Goal: Communication & Community: Participate in discussion

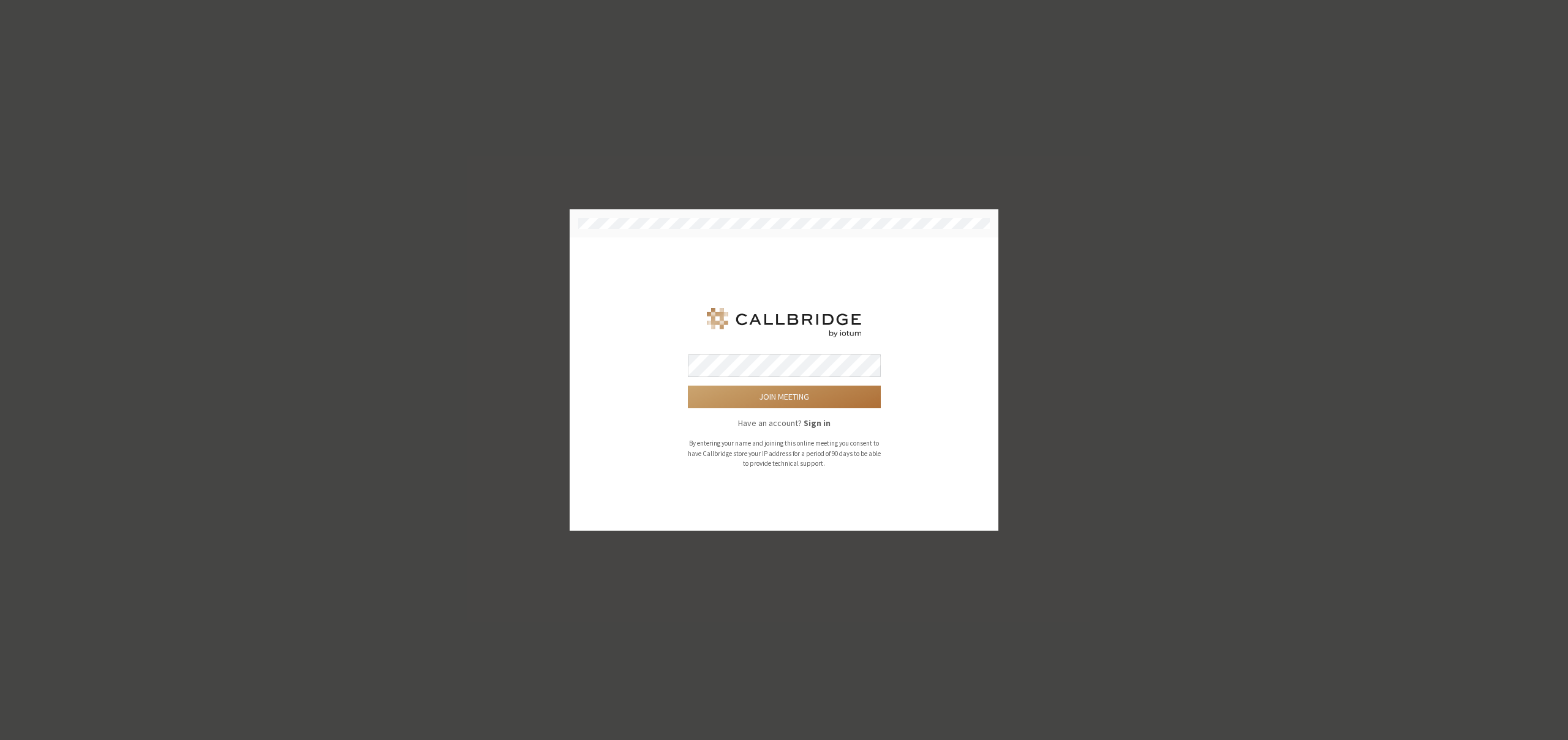
click at [768, 390] on button "Join meeting" at bounding box center [784, 397] width 193 height 22
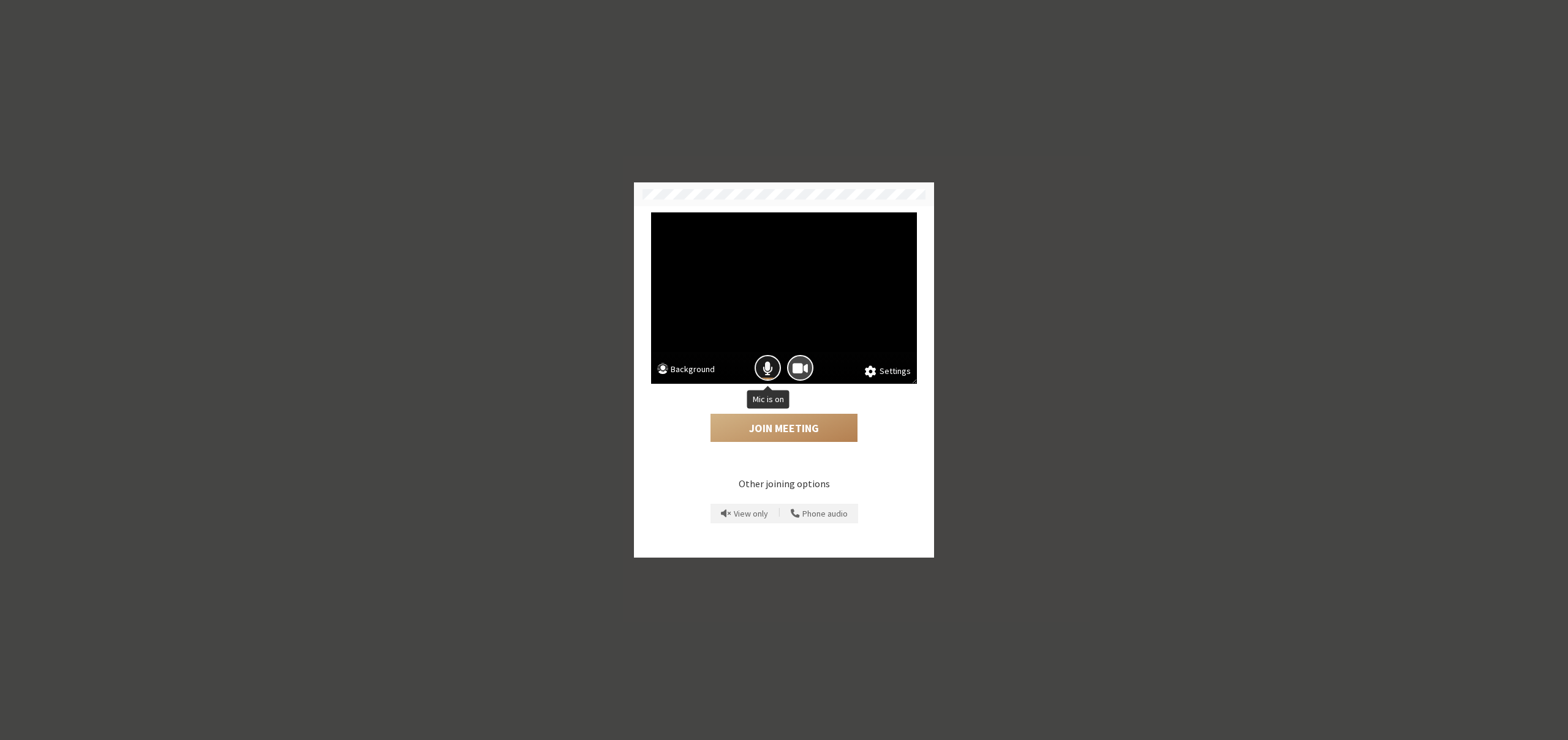
click at [766, 370] on span "Mic is on" at bounding box center [768, 368] width 10 height 16
click at [772, 429] on button "Join Meeting" at bounding box center [784, 428] width 147 height 28
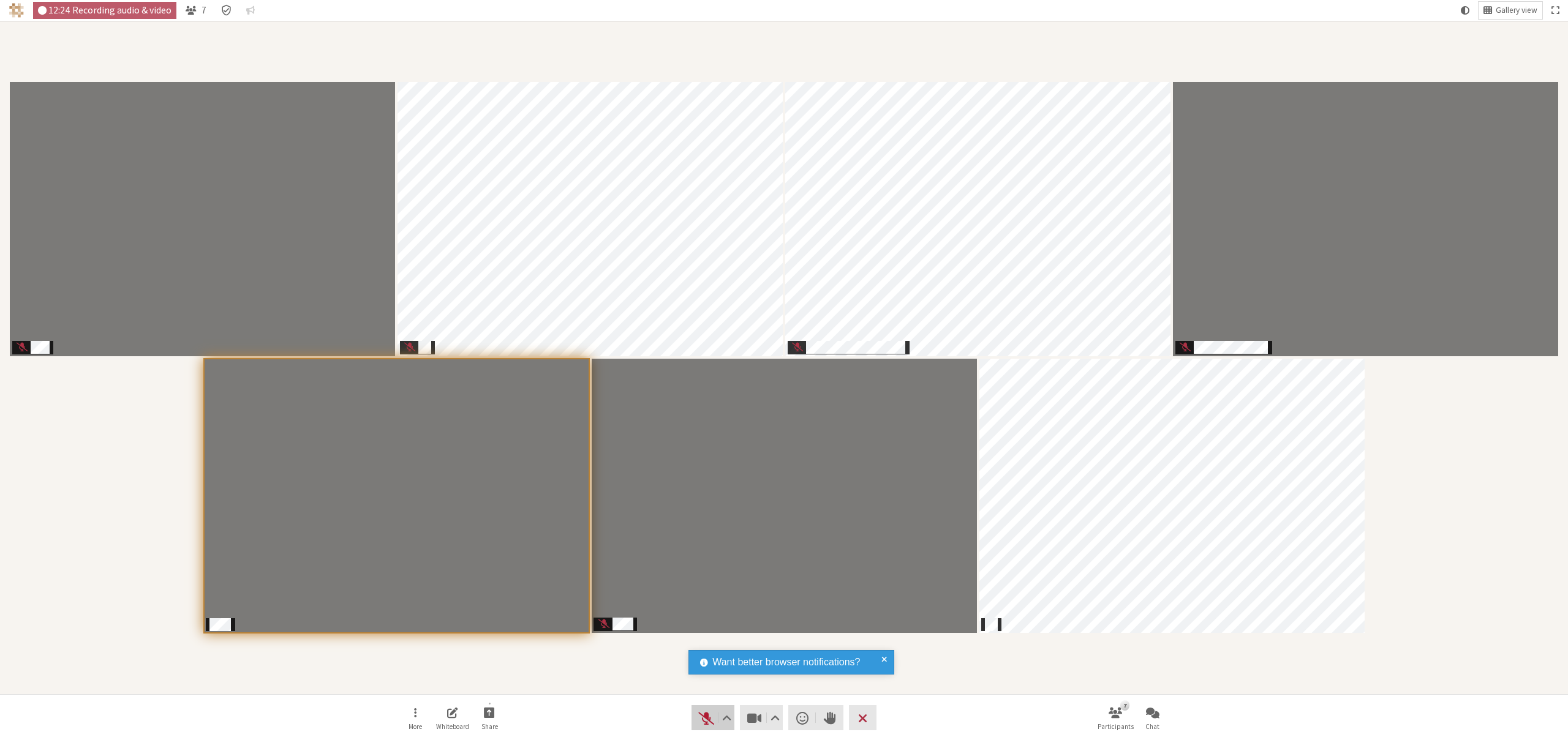
click at [707, 719] on span "Unmute (⌘+Shift+A)" at bounding box center [706, 718] width 17 height 17
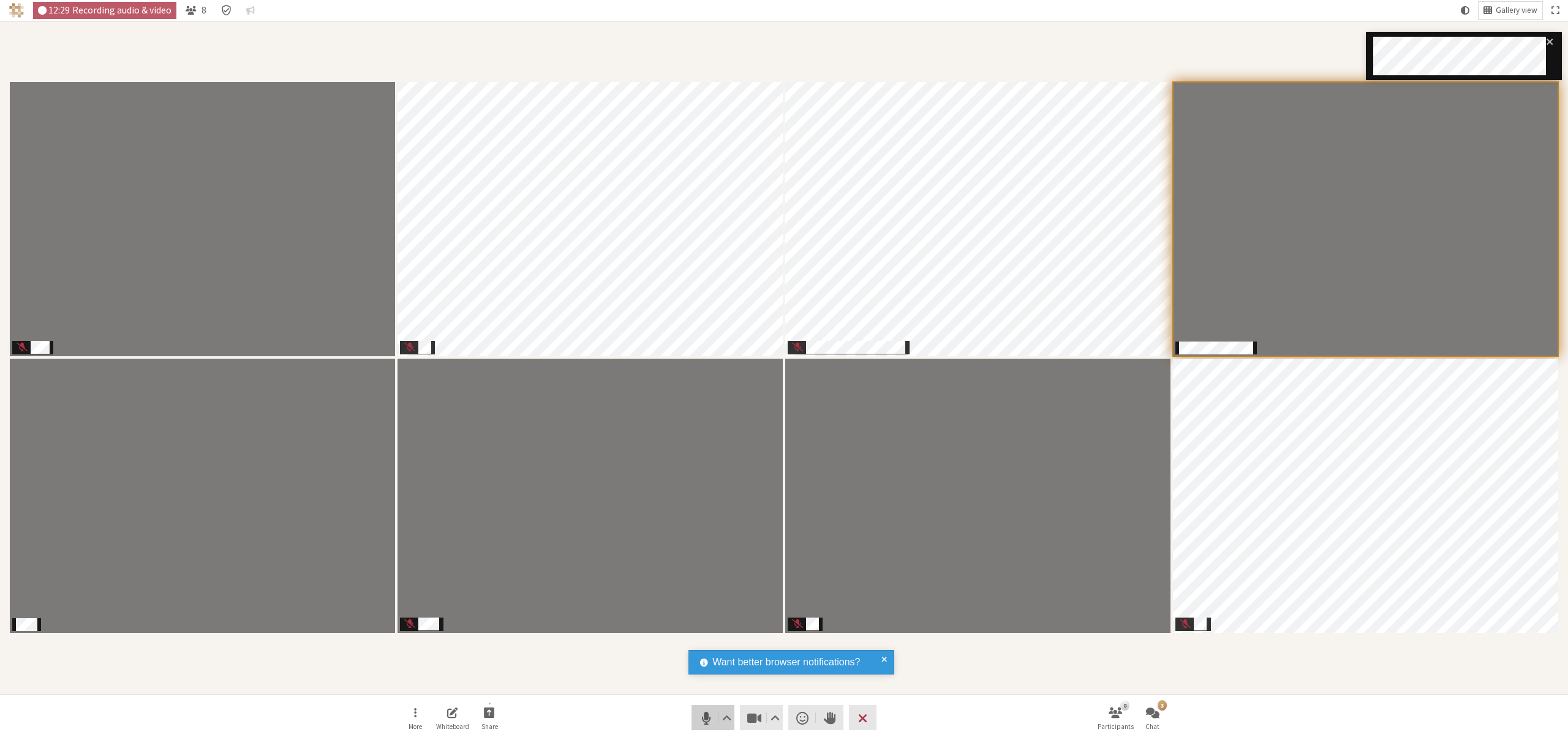
click at [707, 719] on span "Mute (⌘+Shift+A)" at bounding box center [706, 718] width 17 height 17
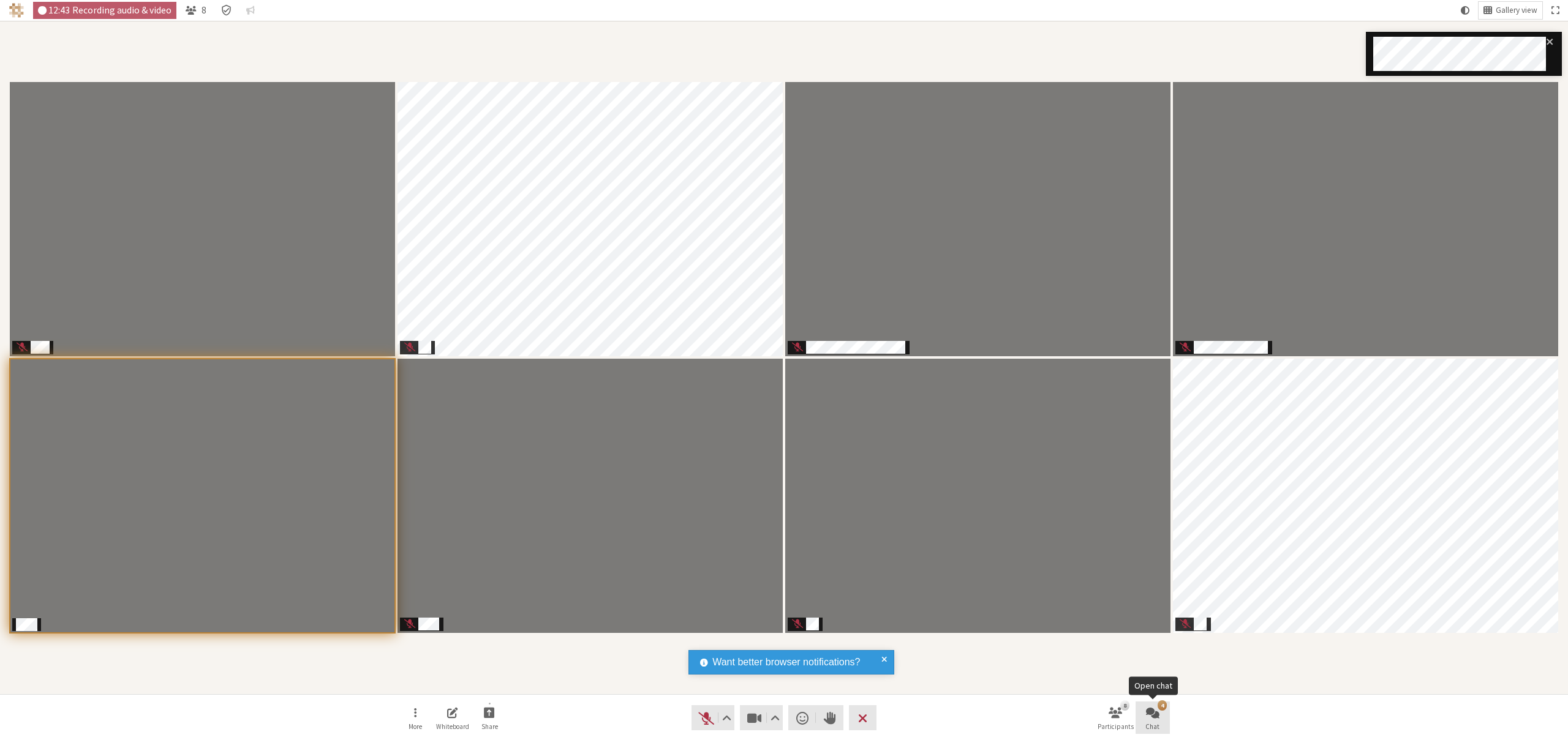
click at [1148, 715] on span "Open chat" at bounding box center [1153, 712] width 13 height 14
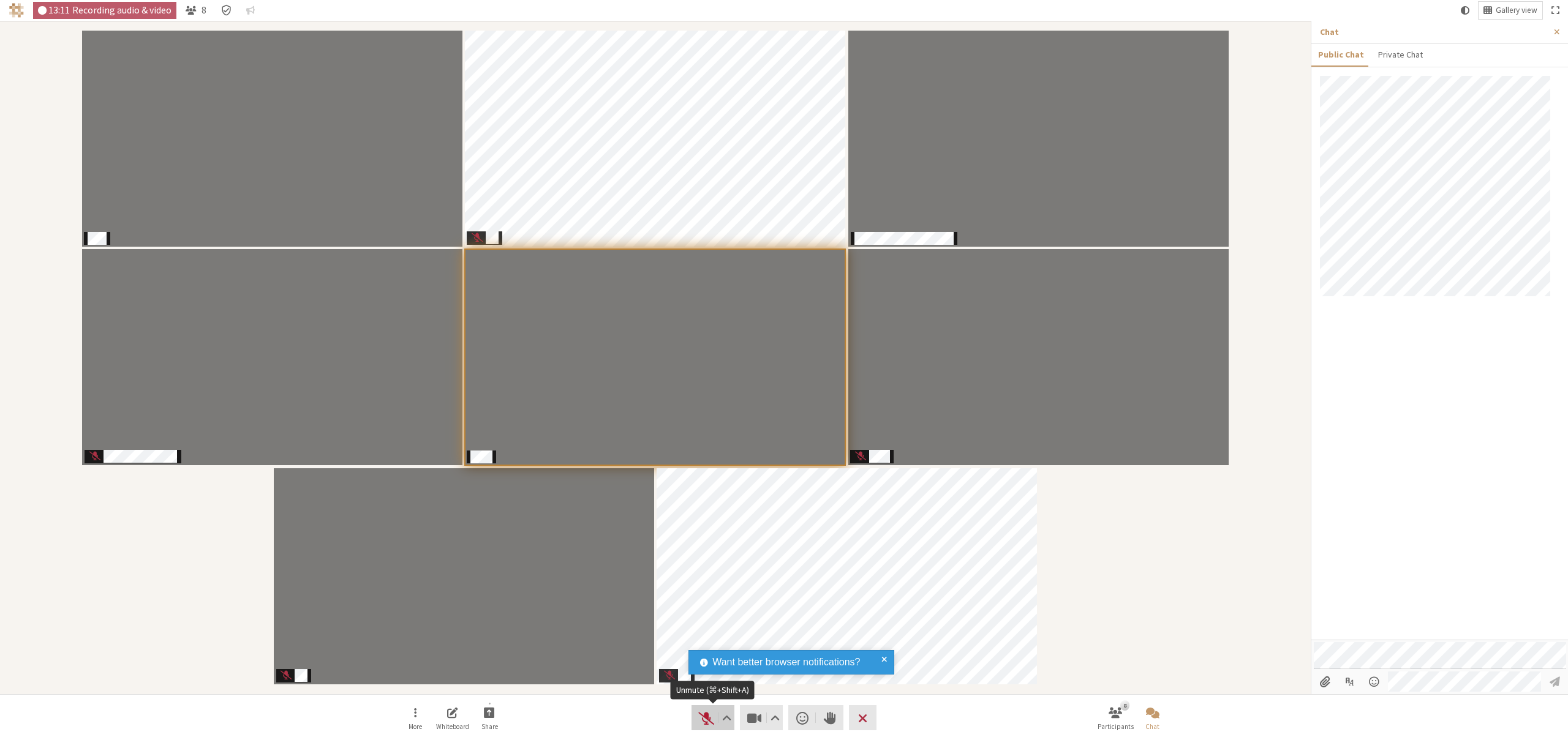
click at [707, 715] on span "Unmute (⌘+Shift+A)" at bounding box center [706, 718] width 17 height 17
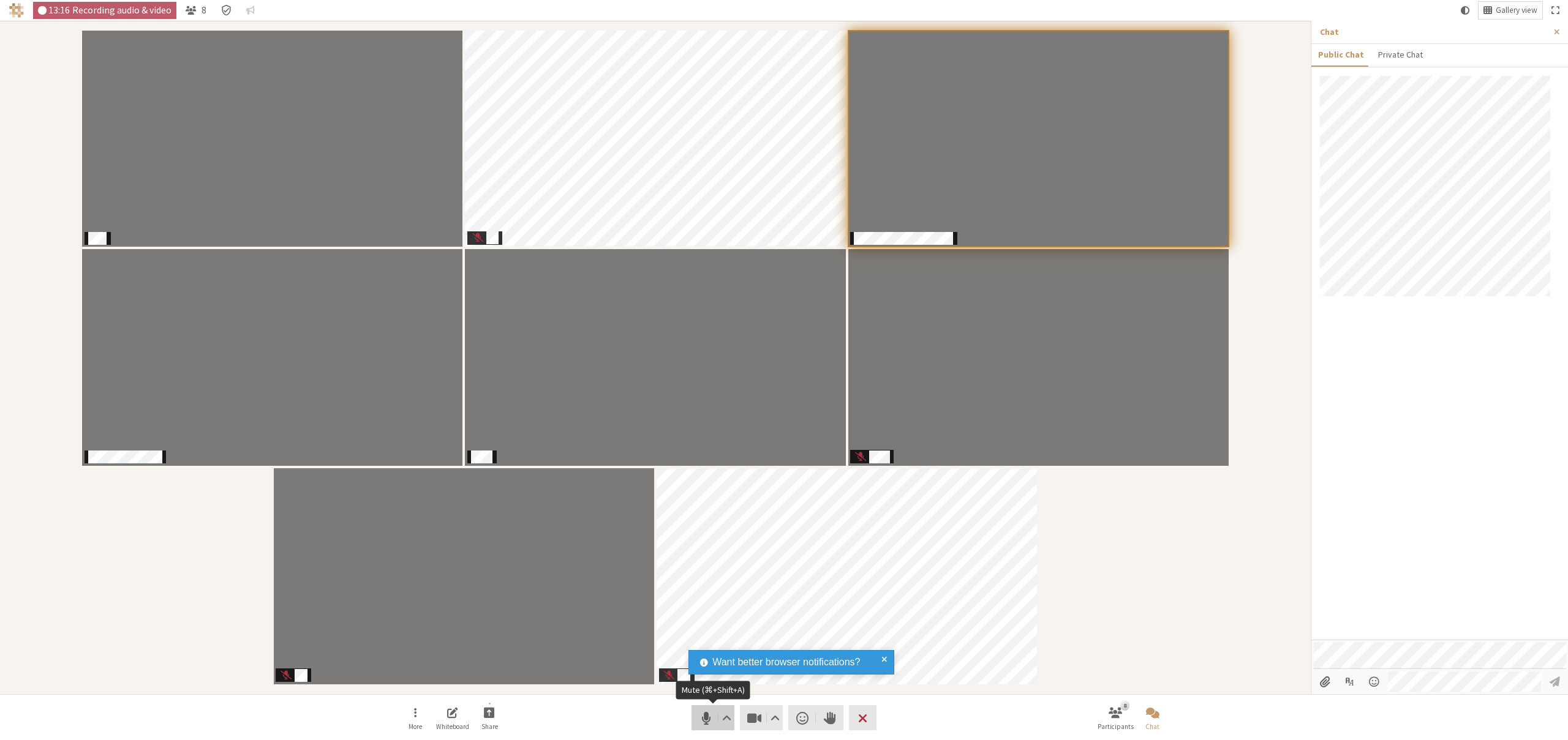
click at [693, 716] on button "Audio" at bounding box center [713, 718] width 43 height 25
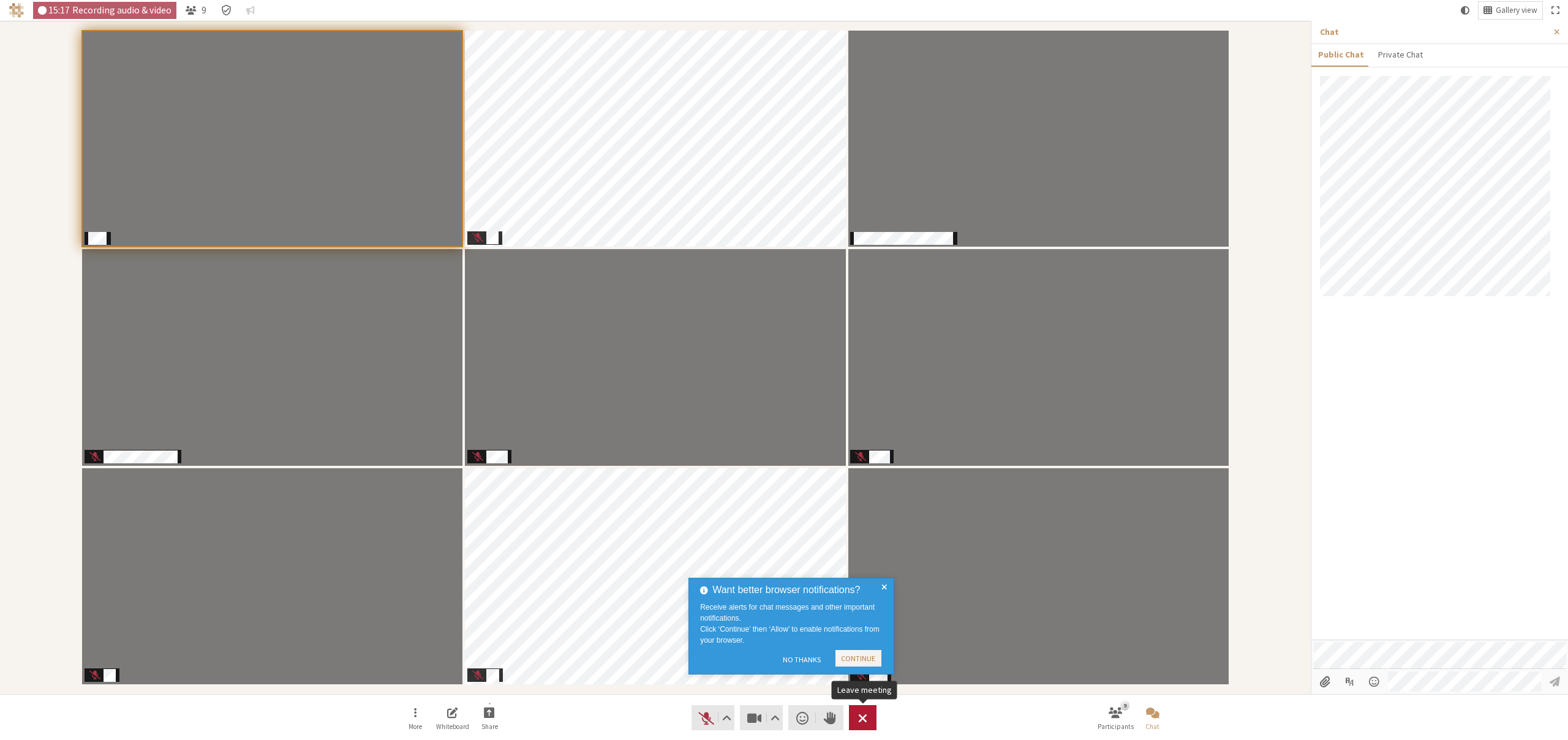
click at [860, 711] on span "Leave meeting" at bounding box center [862, 718] width 9 height 17
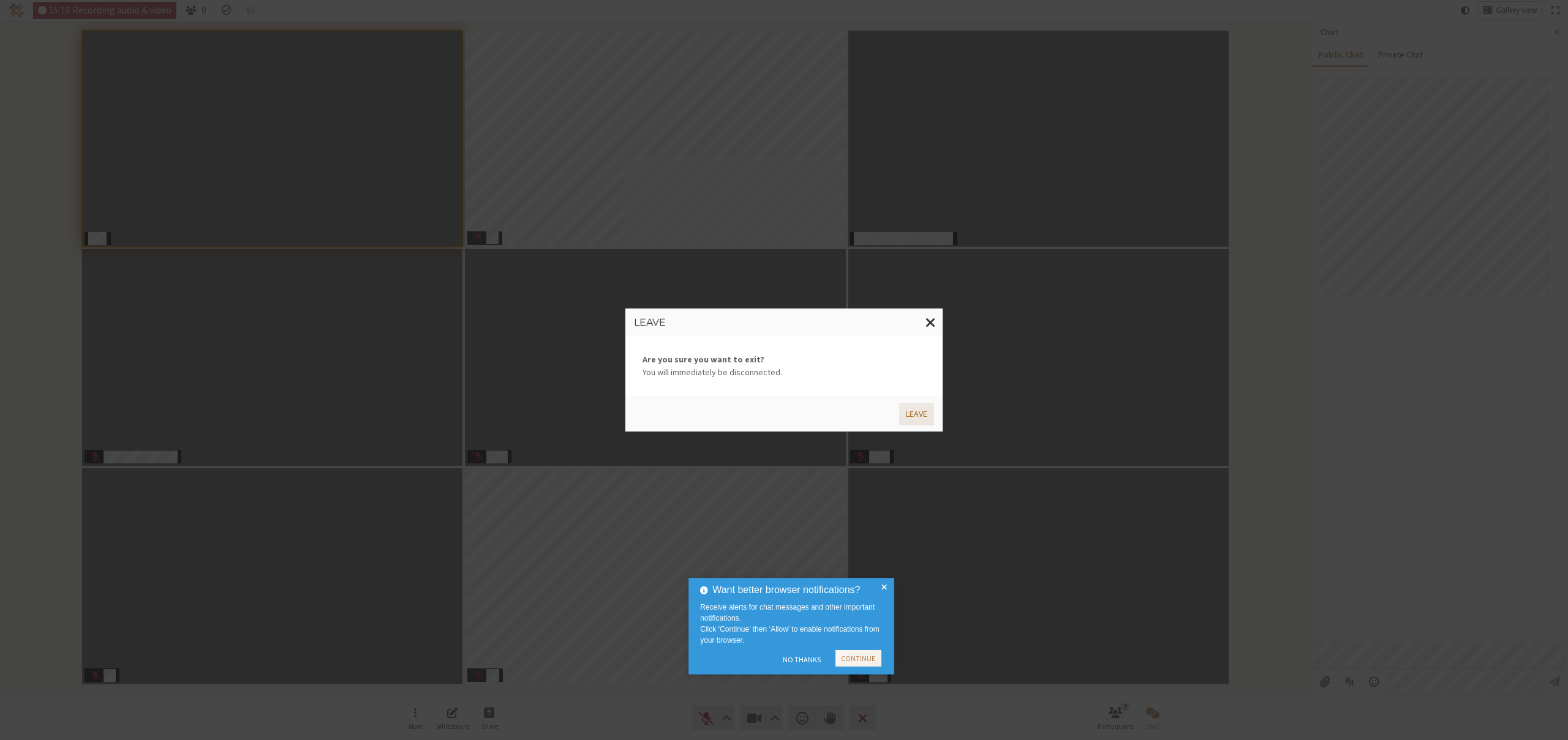
click at [905, 415] on button "Leave" at bounding box center [916, 414] width 35 height 22
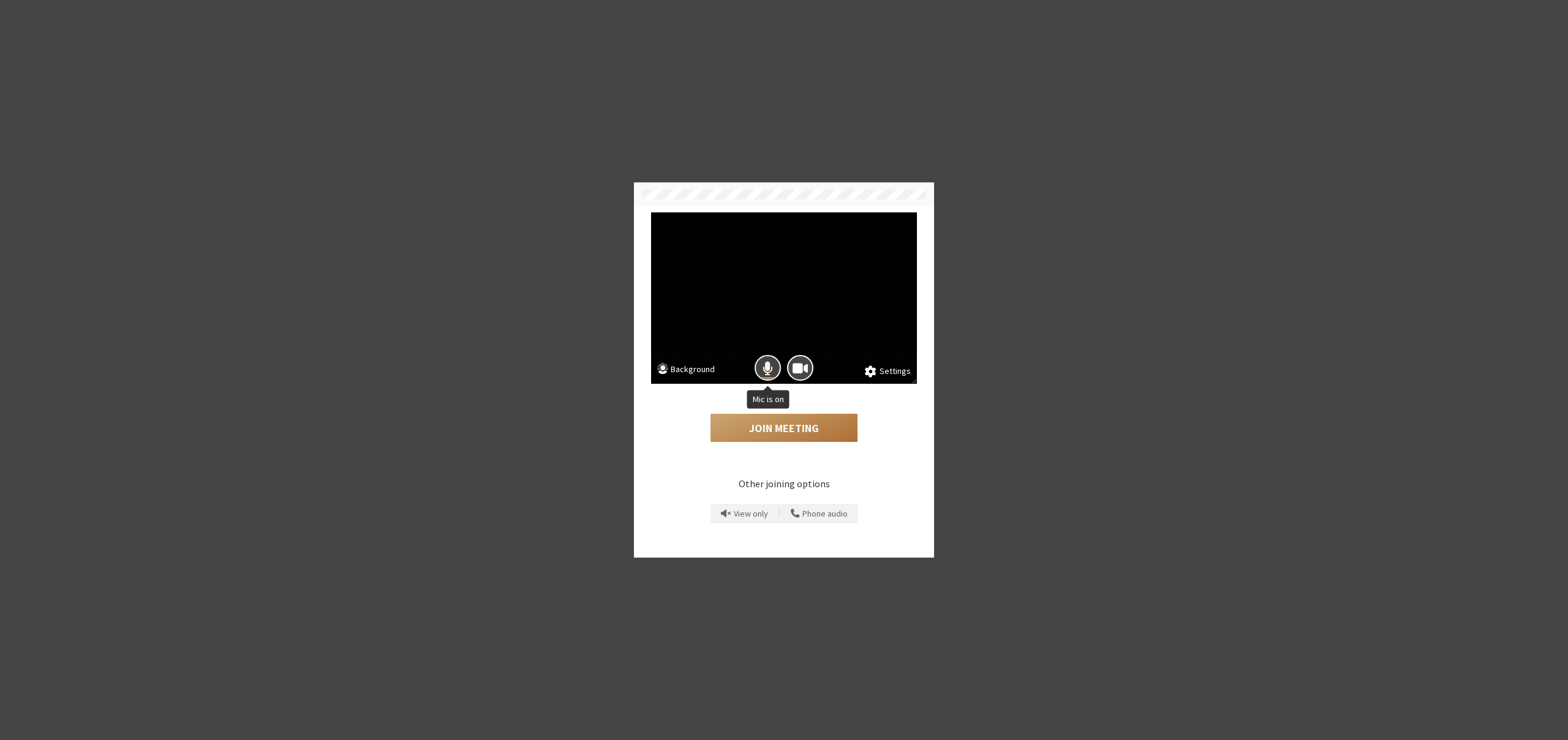
click at [763, 371] on span "Mic is on" at bounding box center [768, 368] width 10 height 16
click at [779, 433] on button "Join Meeting" at bounding box center [784, 428] width 147 height 28
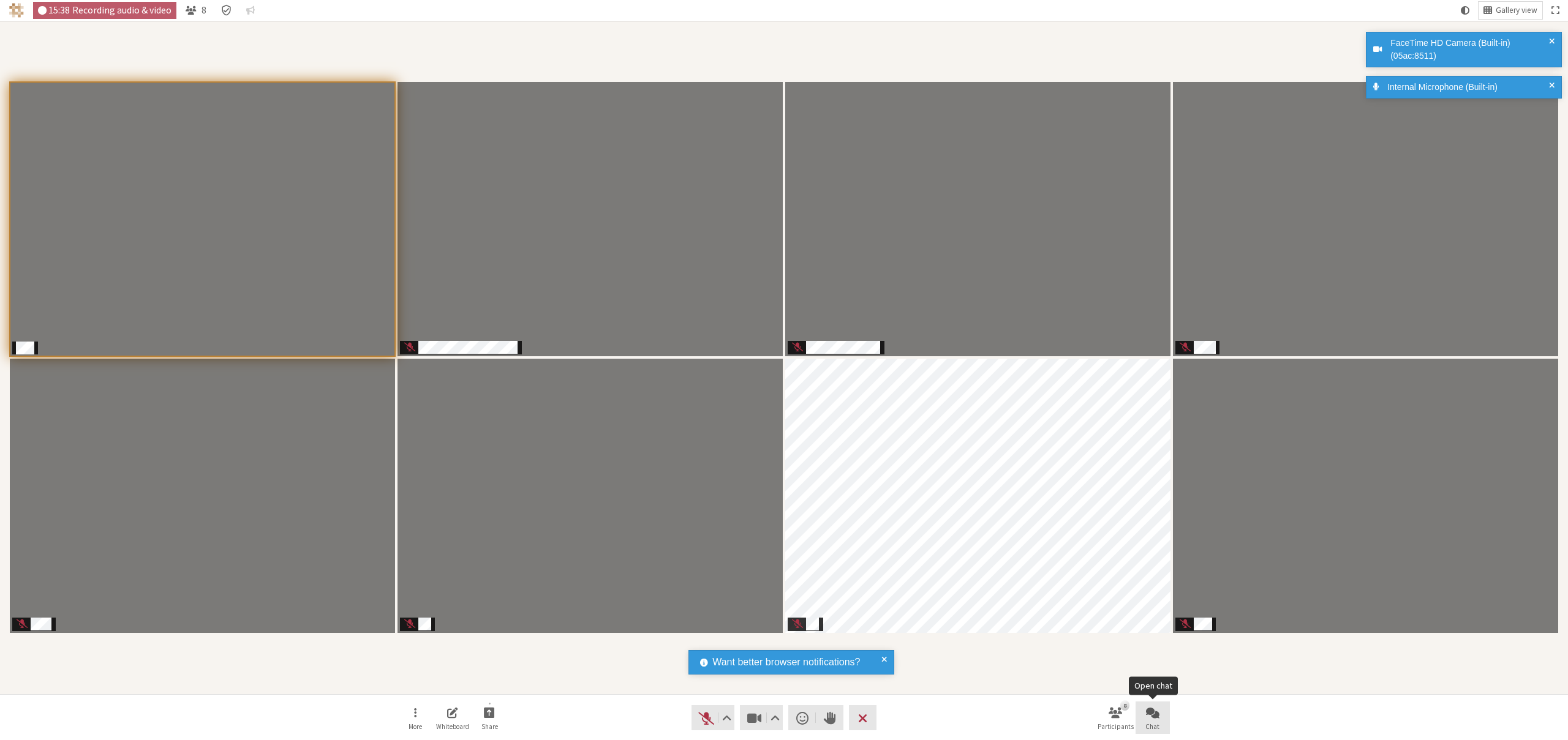
click at [1153, 718] on span "Open chat" at bounding box center [1153, 712] width 13 height 14
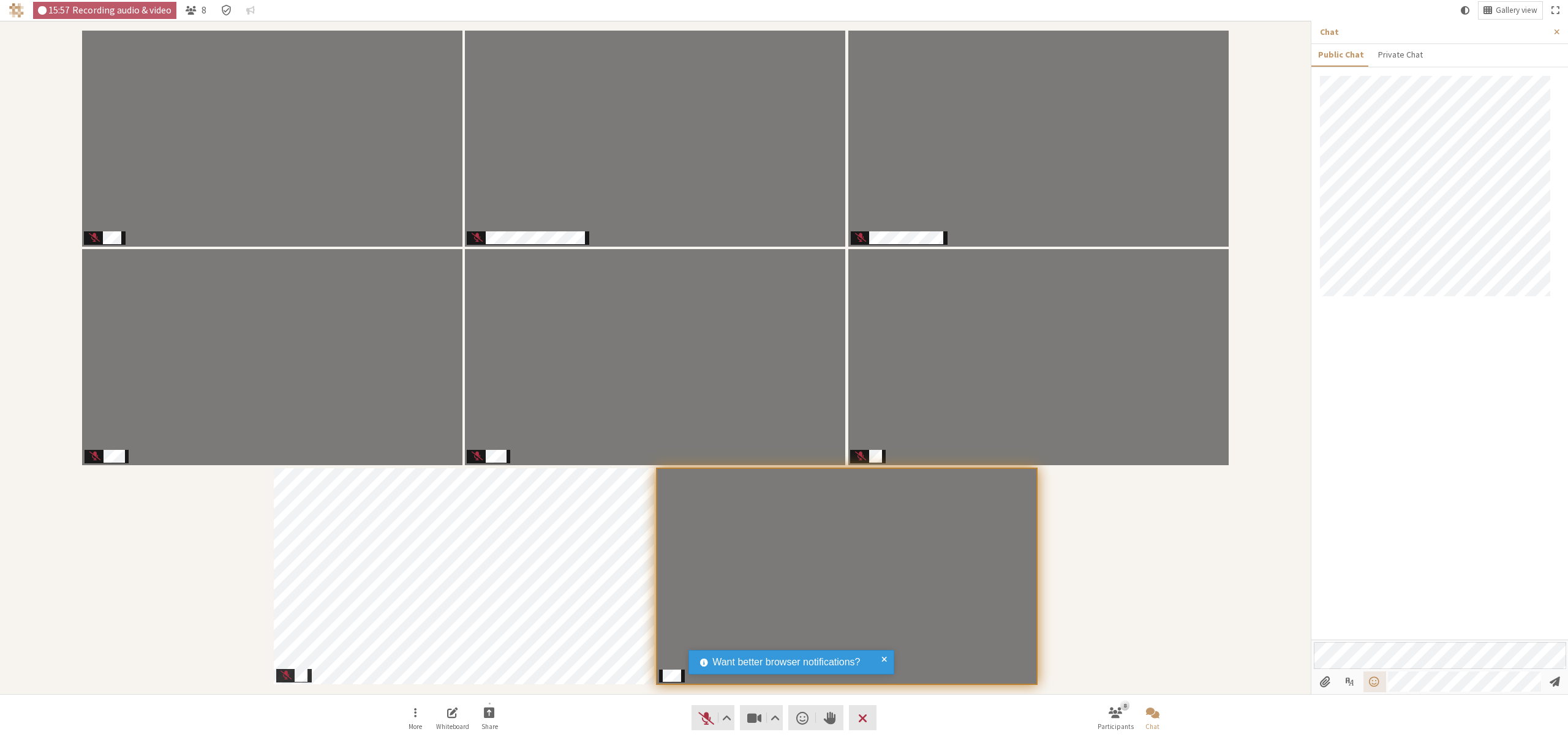
click at [1370, 683] on span "Open menu" at bounding box center [1374, 682] width 13 height 12
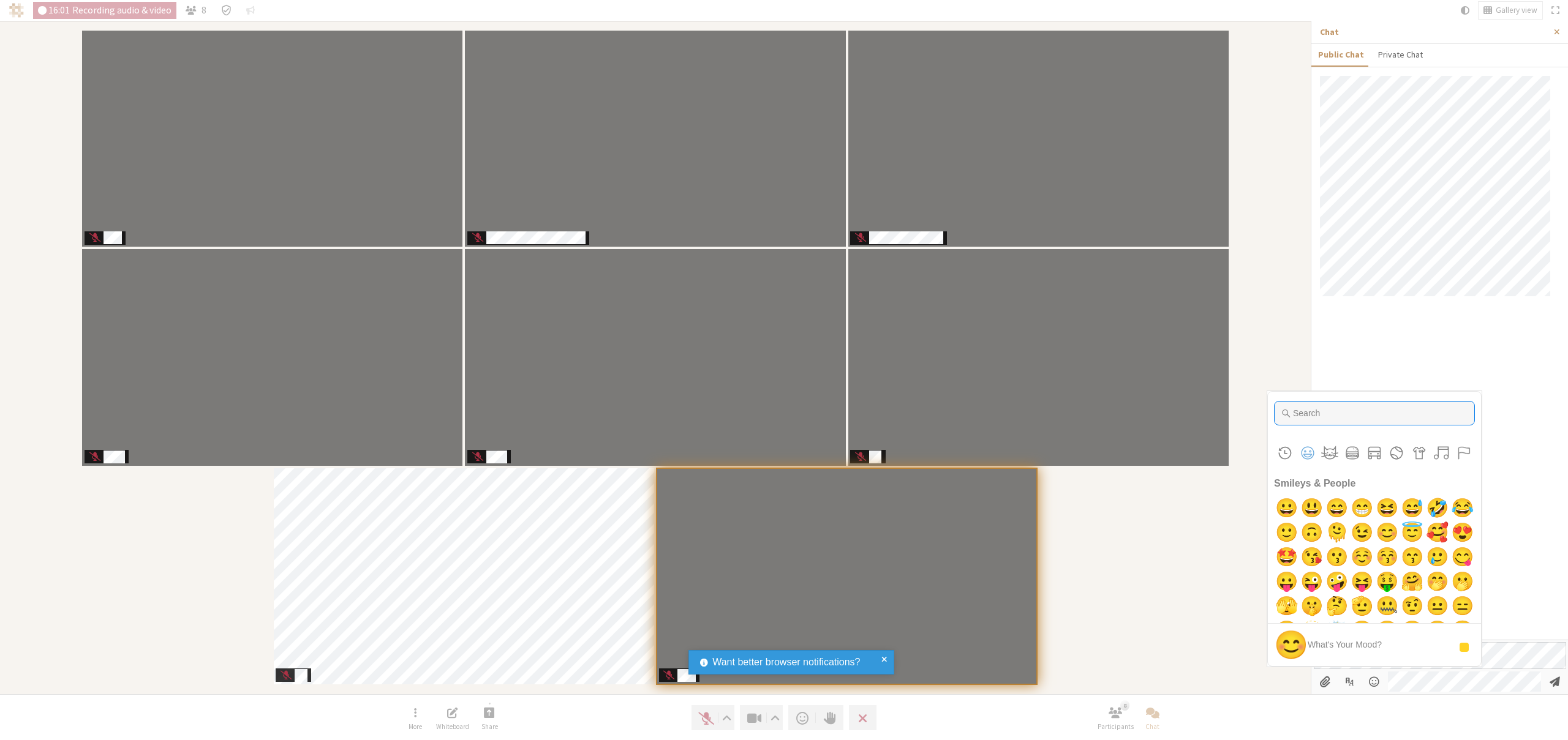
click at [1333, 409] on input "Type to search for an emoji" at bounding box center [1374, 413] width 201 height 25
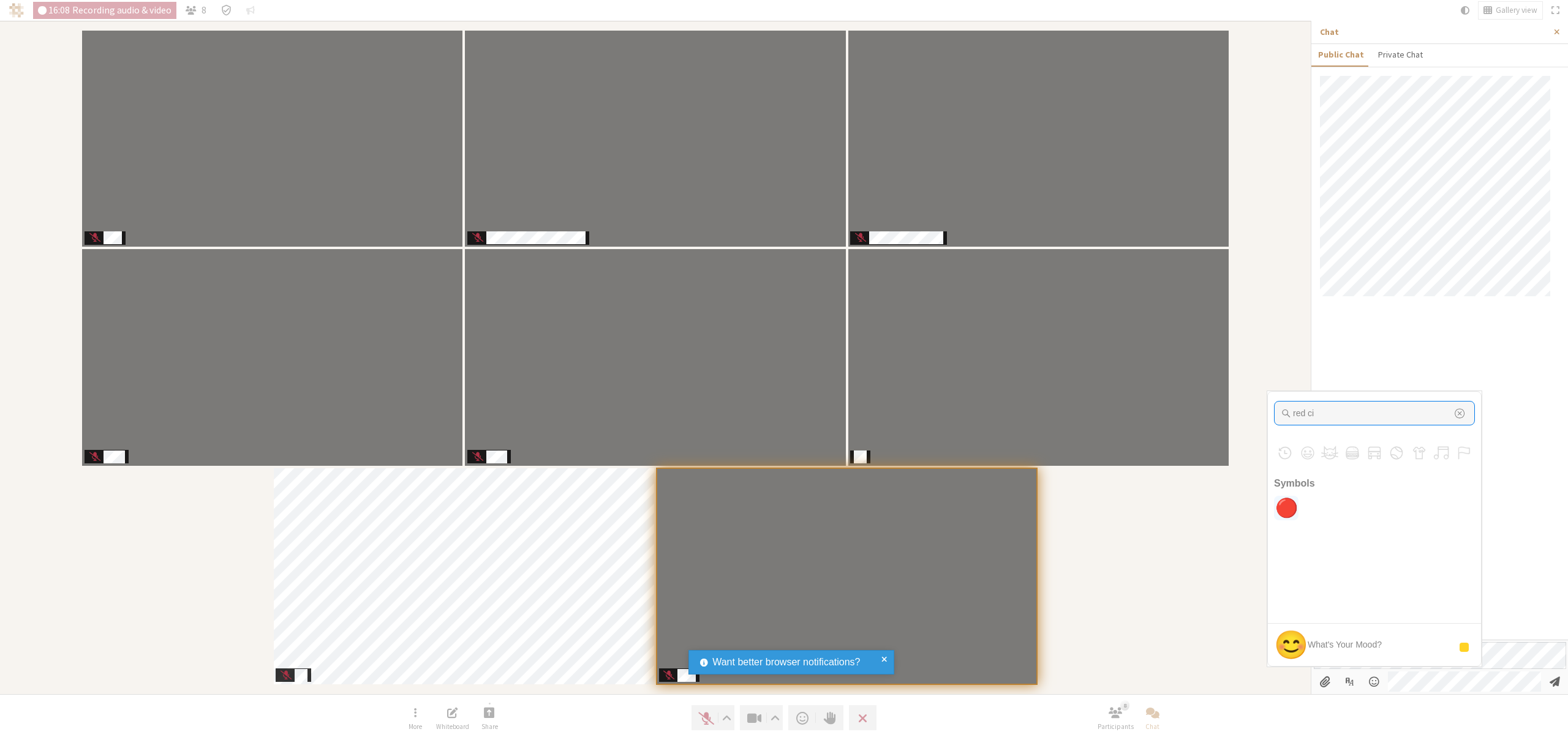
type input "red ci"
click at [1287, 503] on span "🔴" at bounding box center [1287, 508] width 28 height 25
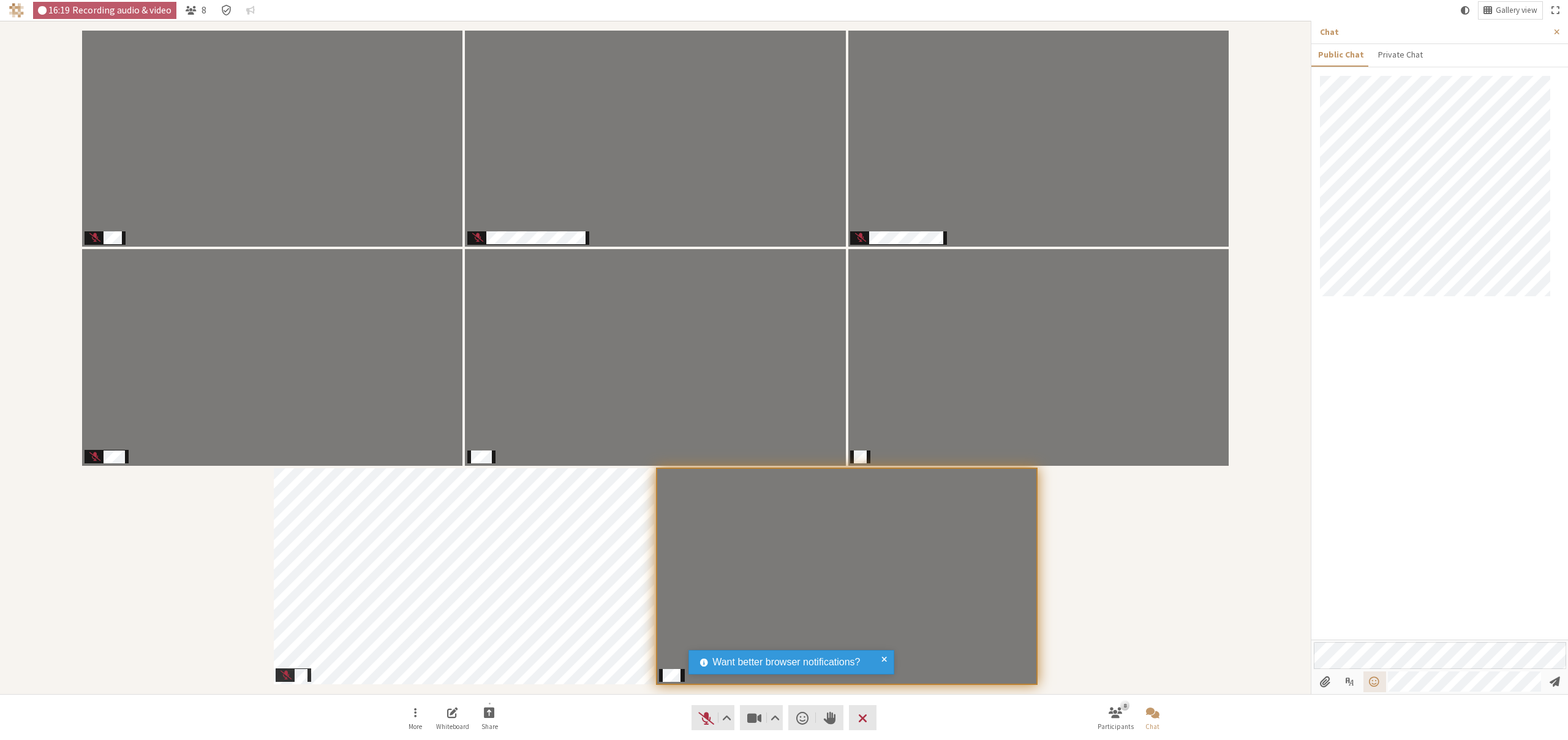
click at [1370, 678] on span "Open menu" at bounding box center [1374, 682] width 13 height 12
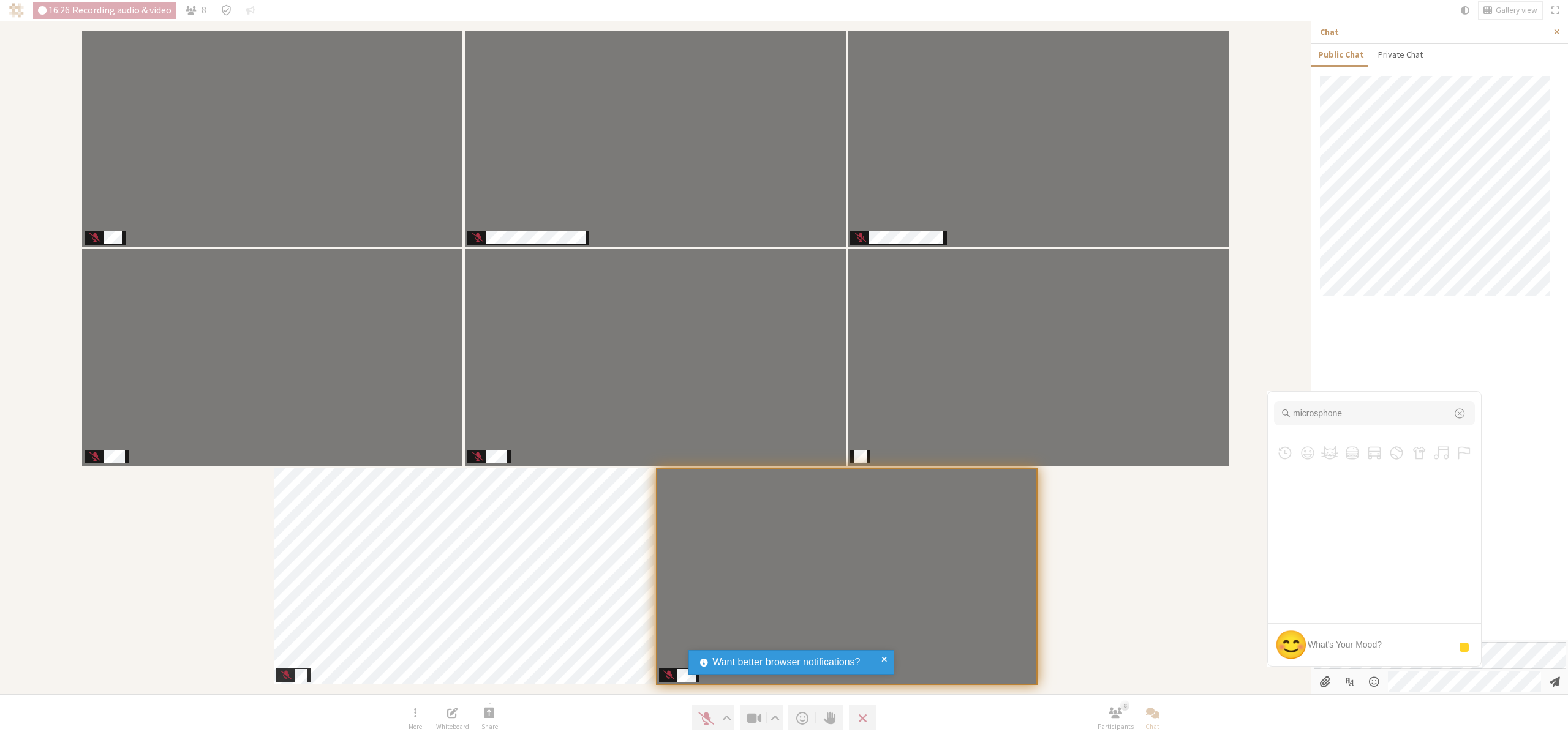
click at [1318, 413] on input "microsphone" at bounding box center [1374, 413] width 201 height 25
click at [1338, 412] on input "microphone" at bounding box center [1374, 413] width 201 height 25
type input "speaker"
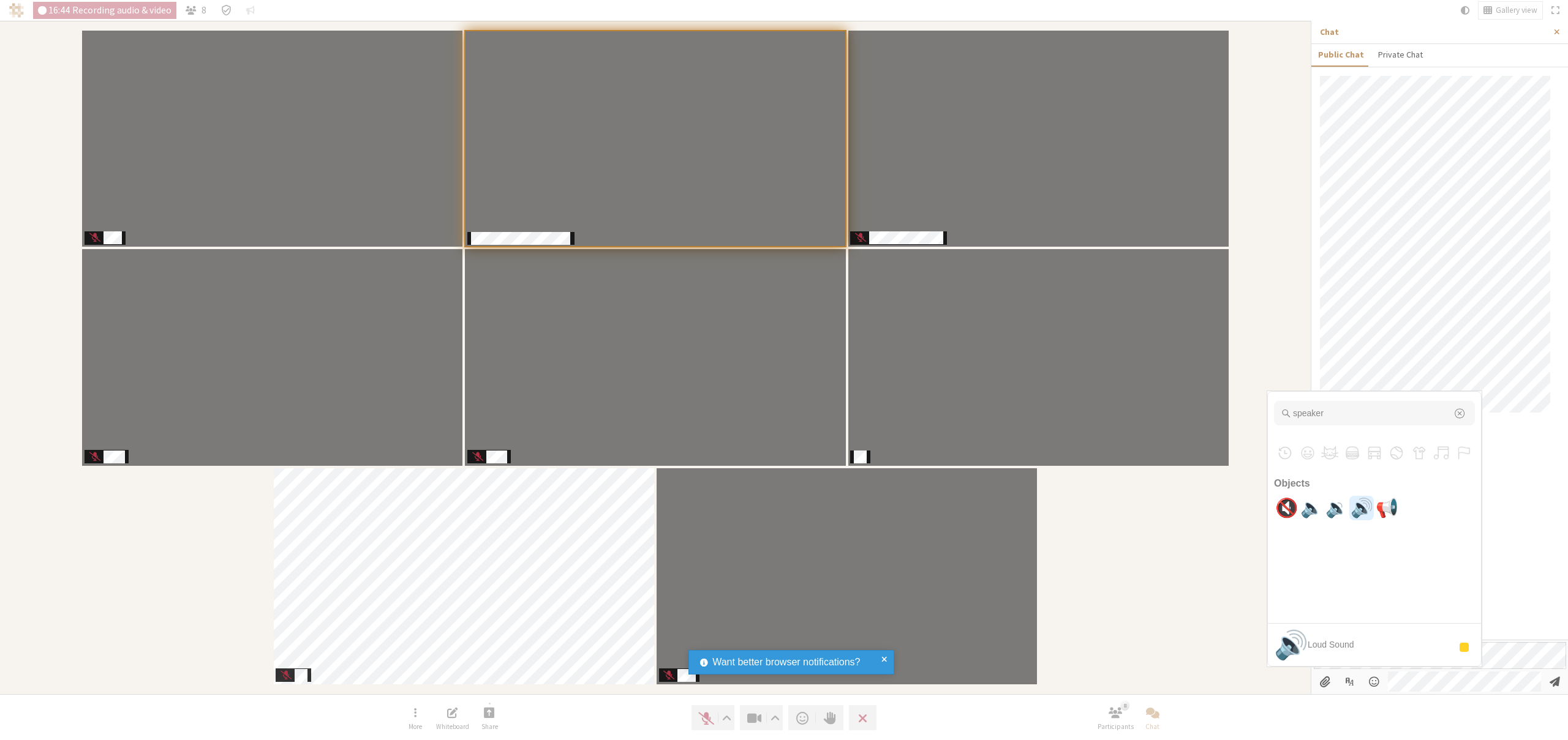
click at [1364, 506] on span "🔊" at bounding box center [1361, 508] width 28 height 25
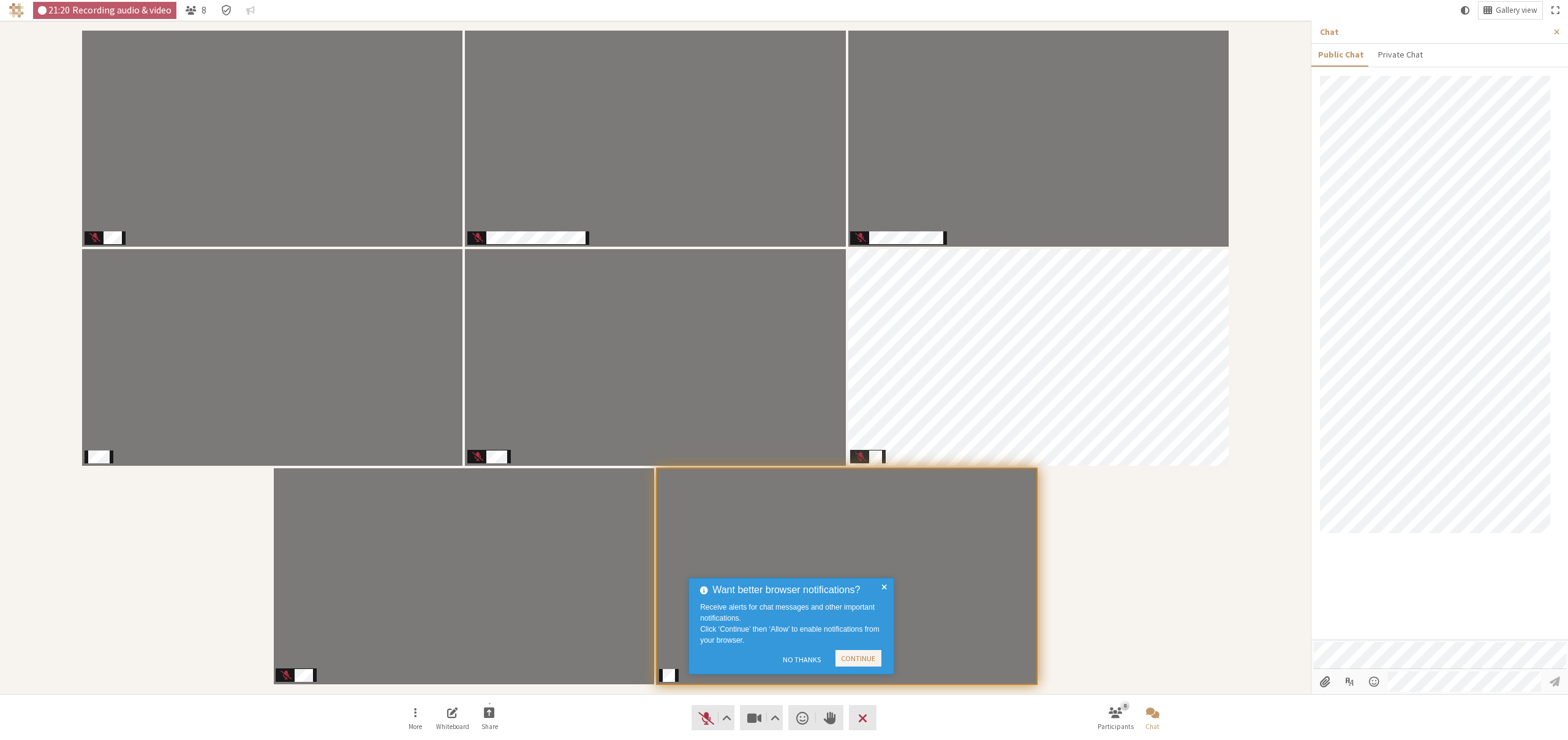
click at [882, 586] on span at bounding box center [884, 626] width 5 height 87
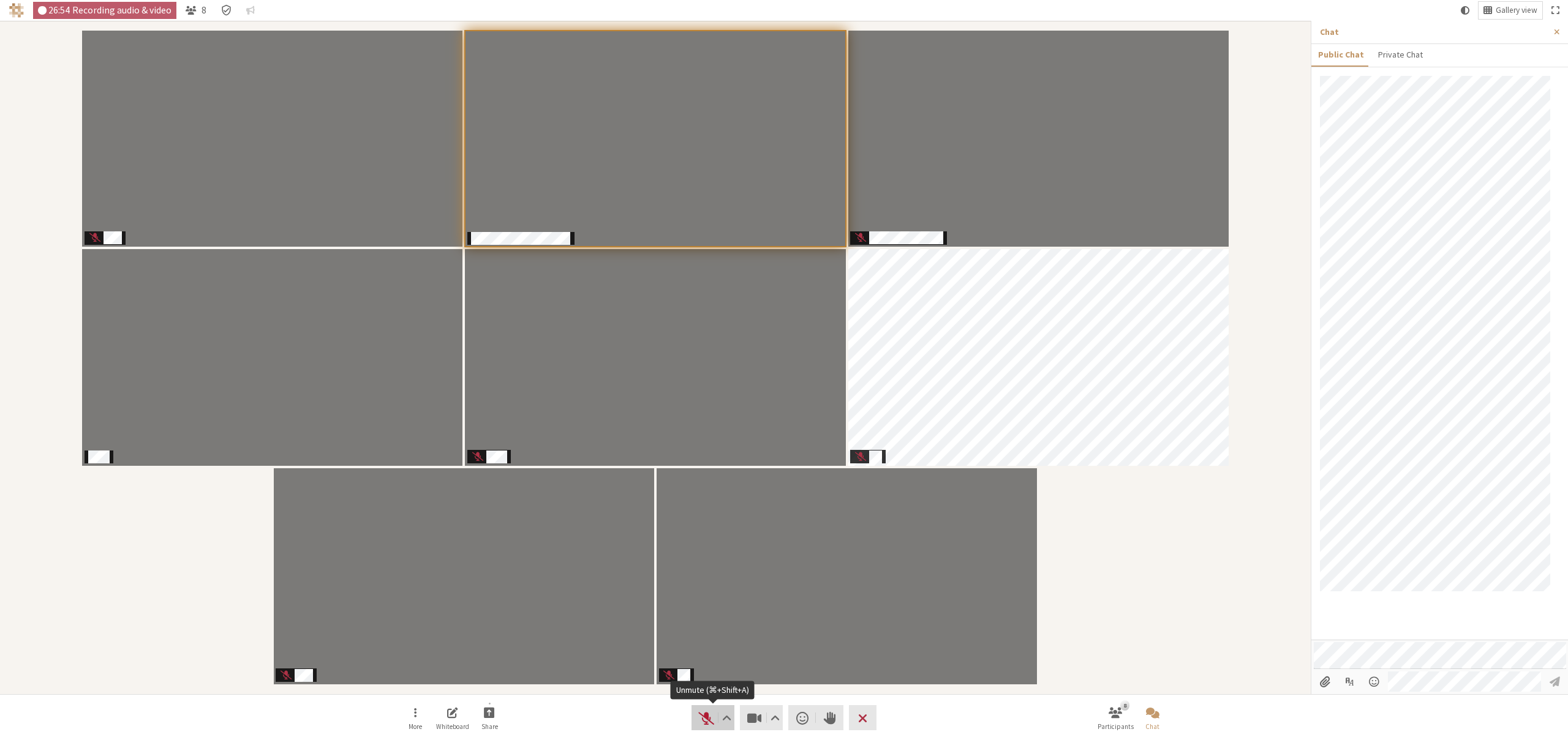
click at [701, 721] on span "Unmute (⌘+Shift+A)" at bounding box center [706, 718] width 17 height 17
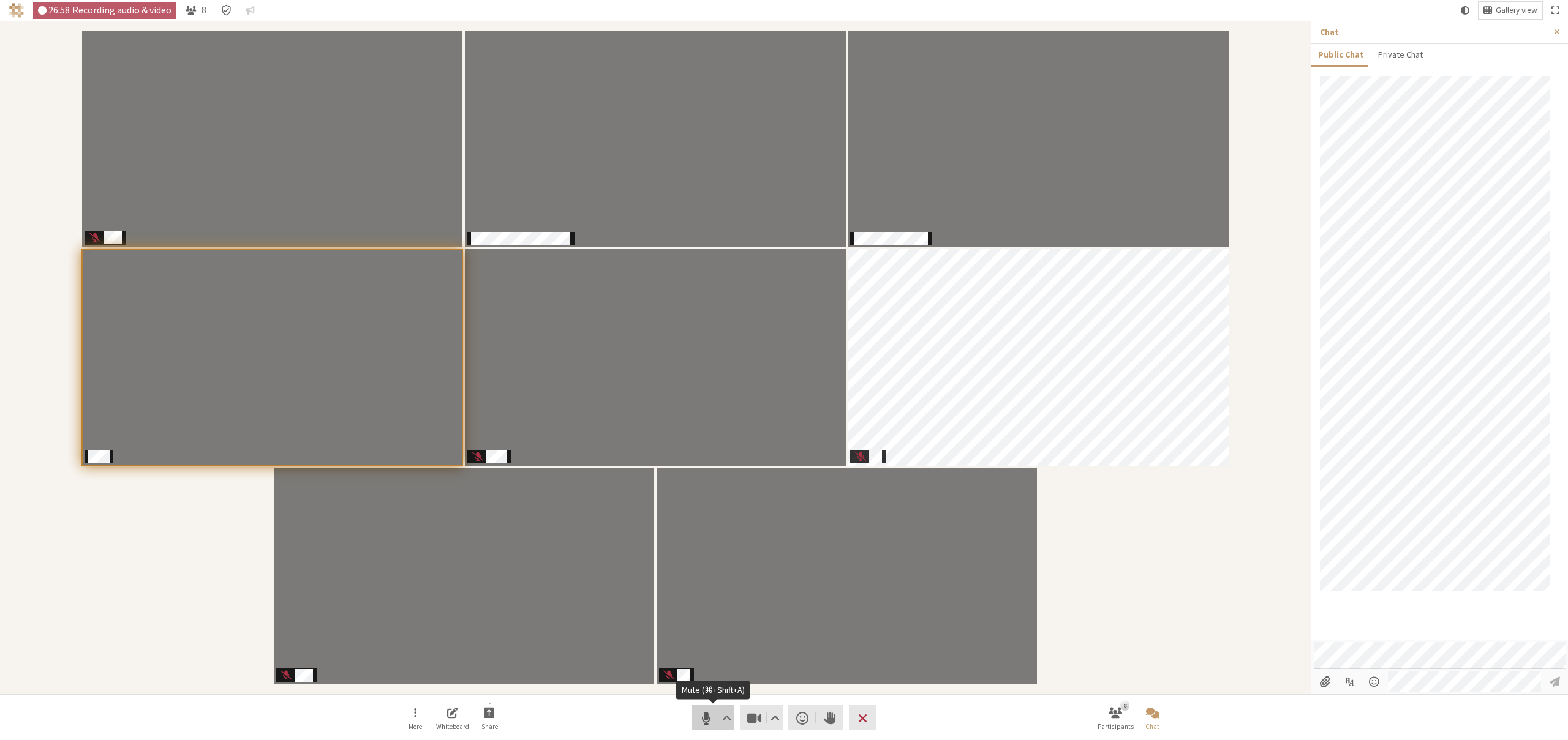
click at [698, 720] on span "Mute (⌘+Shift+A)" at bounding box center [706, 718] width 17 height 17
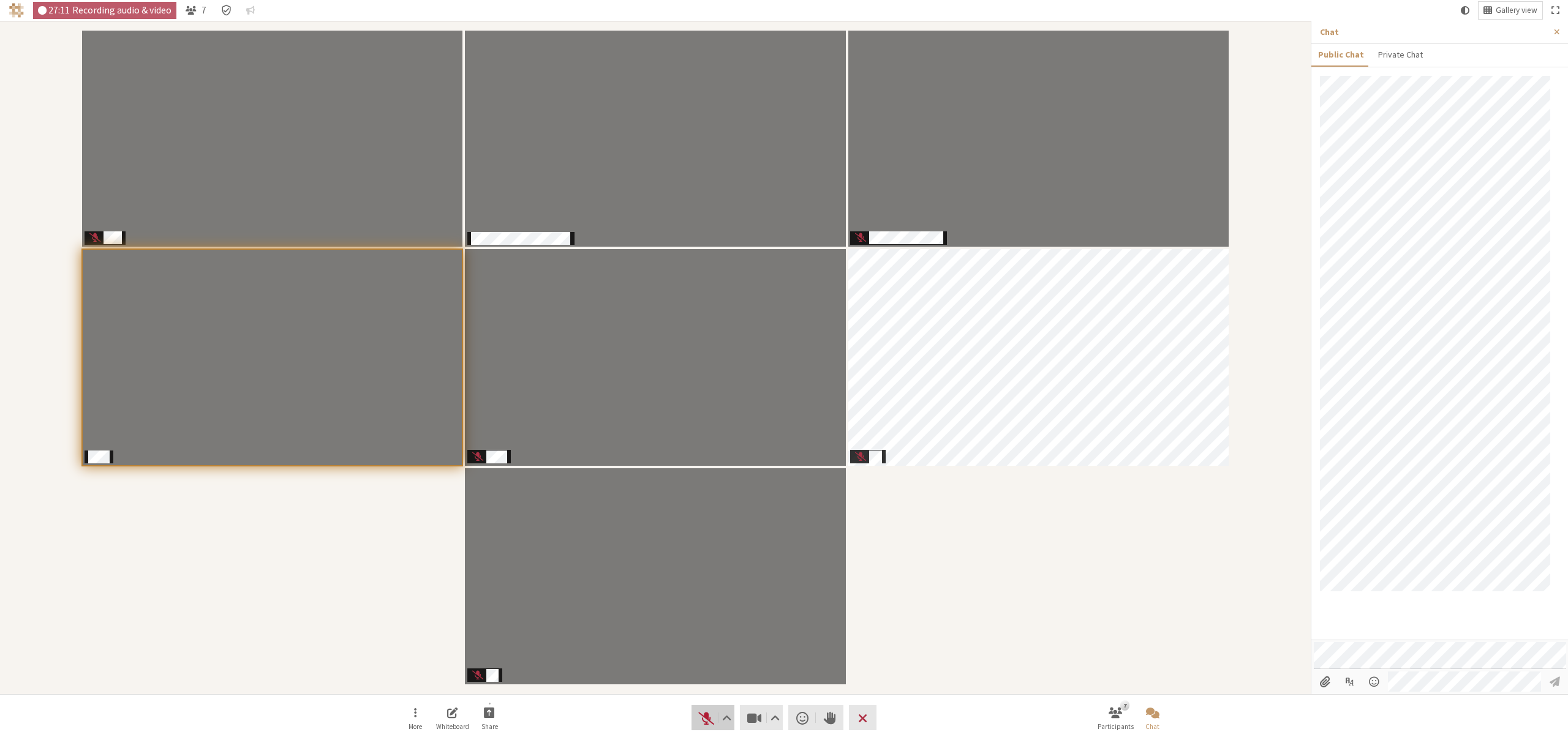
click at [698, 719] on span "Unmute (⌘+Shift+A)" at bounding box center [706, 718] width 17 height 17
click at [699, 720] on span "Mute (⌘+Shift+A)" at bounding box center [706, 718] width 17 height 17
click at [801, 720] on span "Send a reaction" at bounding box center [802, 718] width 12 height 17
click at [742, 667] on span "👋" at bounding box center [742, 662] width 15 height 13
